Goal: Information Seeking & Learning: Learn about a topic

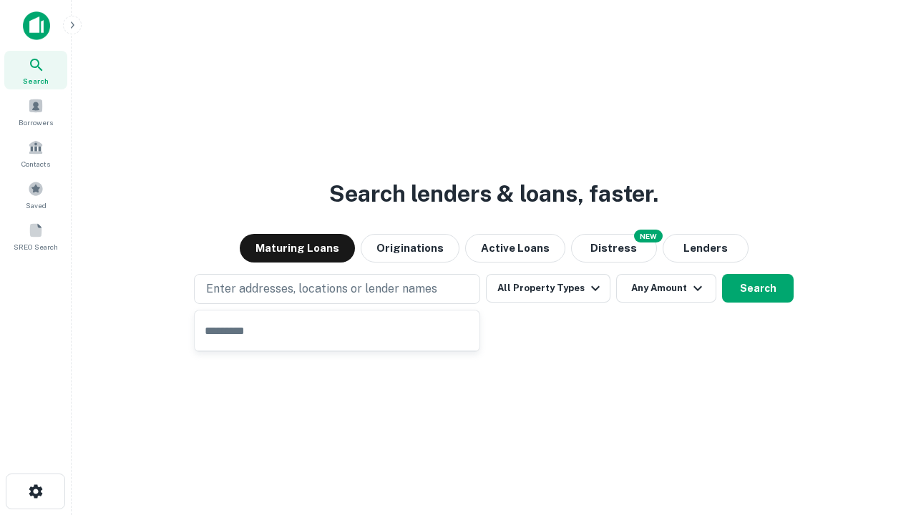
type input "**********"
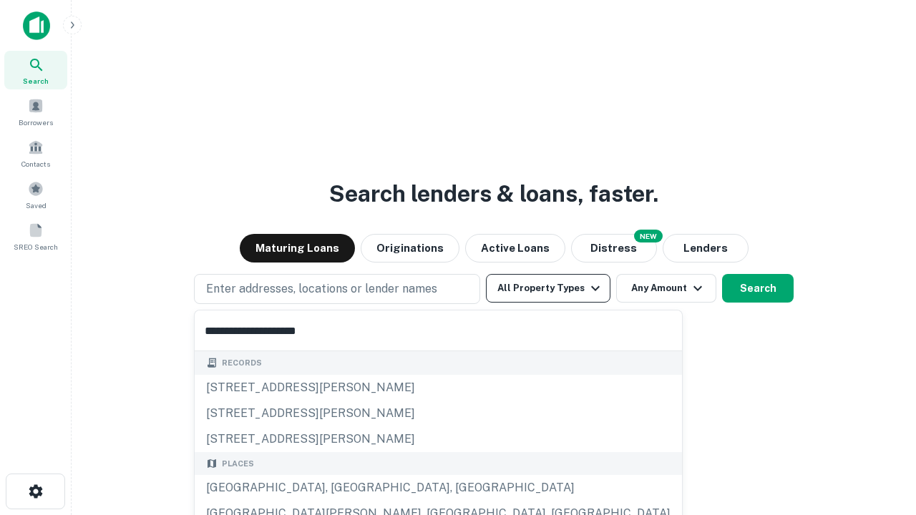
click at [548, 288] on button "All Property Types" at bounding box center [548, 288] width 124 height 29
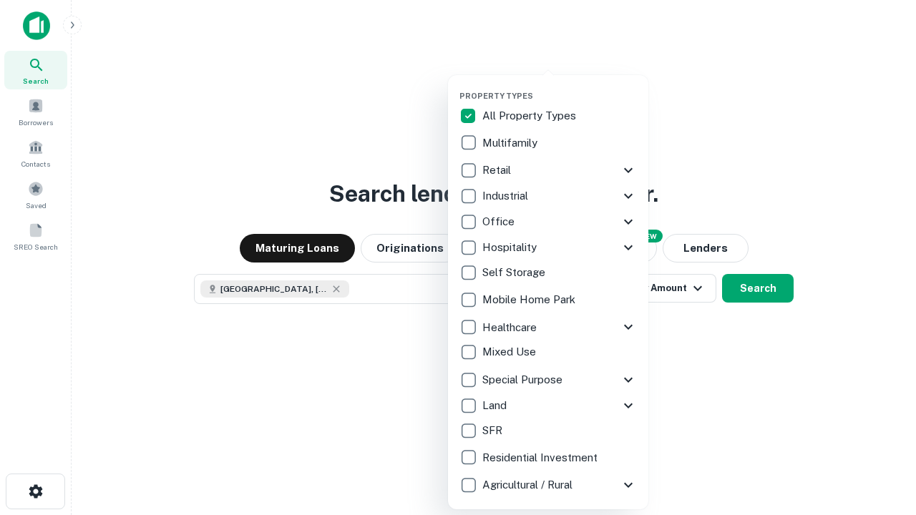
click at [559, 87] on button "button" at bounding box center [559, 87] width 200 height 1
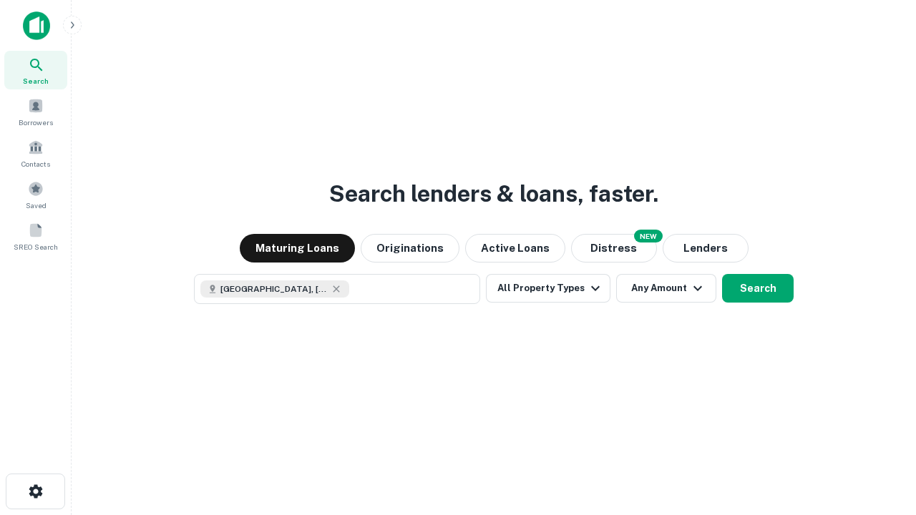
scroll to position [23, 0]
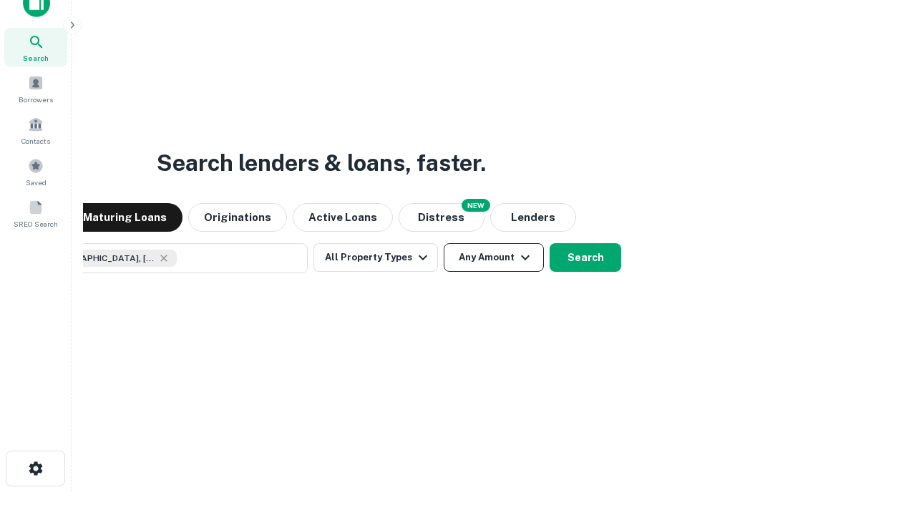
click at [443, 243] on button "Any Amount" at bounding box center [493, 257] width 100 height 29
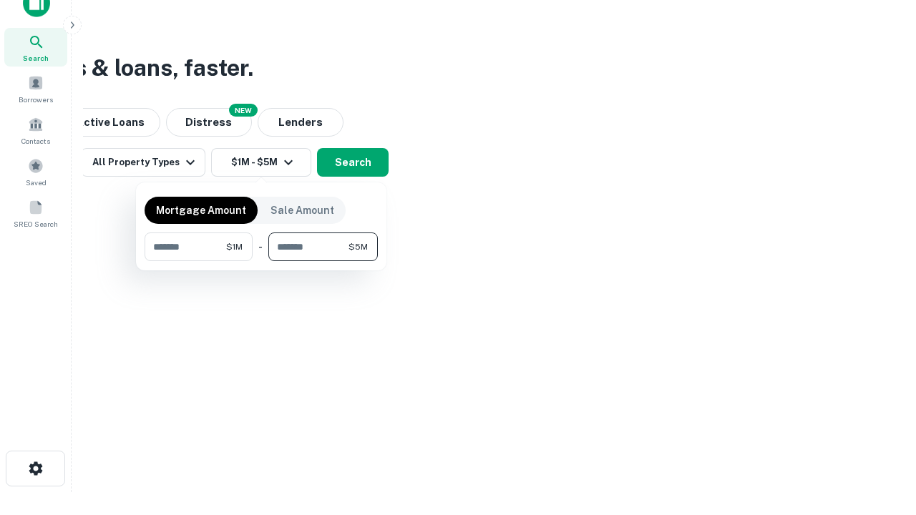
type input "*******"
click at [261, 261] on button "button" at bounding box center [260, 261] width 233 height 1
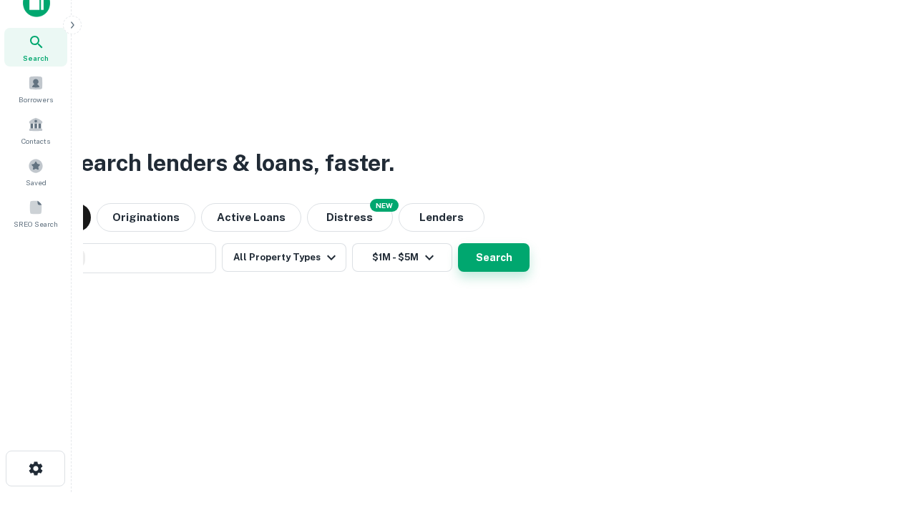
click at [458, 243] on button "Search" at bounding box center [494, 257] width 72 height 29
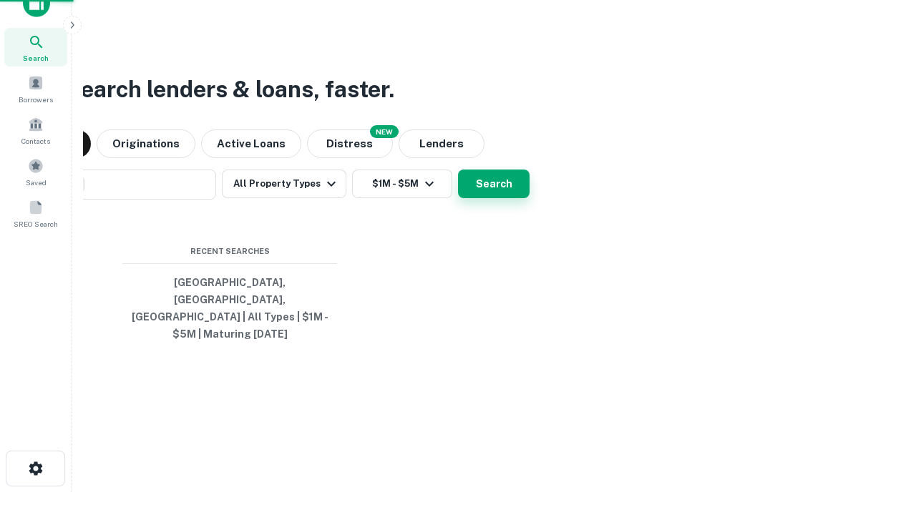
scroll to position [46, 405]
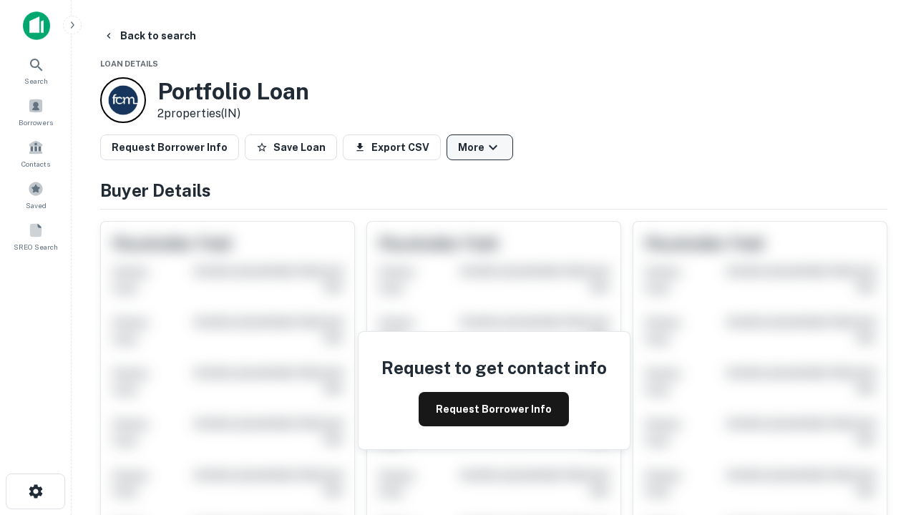
click at [479, 147] on button "More" at bounding box center [479, 147] width 67 height 26
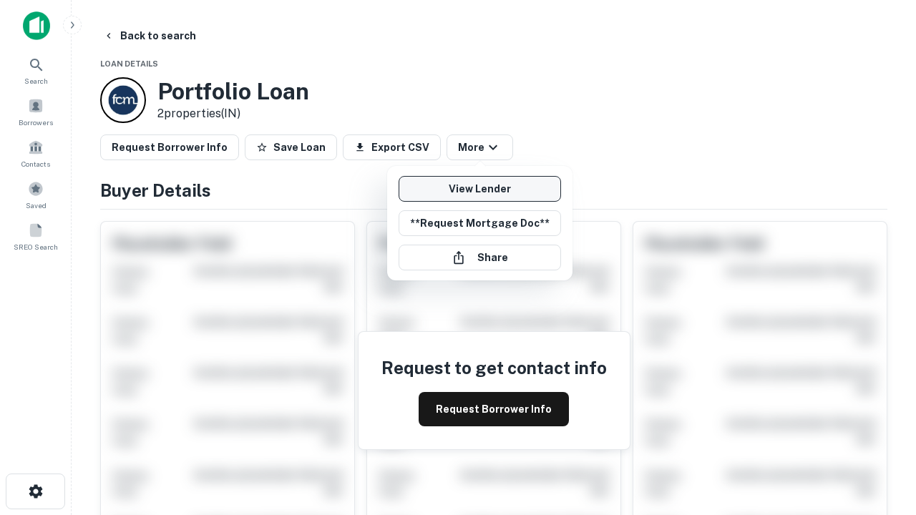
click at [479, 189] on link "View Lender" at bounding box center [479, 189] width 162 height 26
